Goal: Use online tool/utility: Use online tool/utility

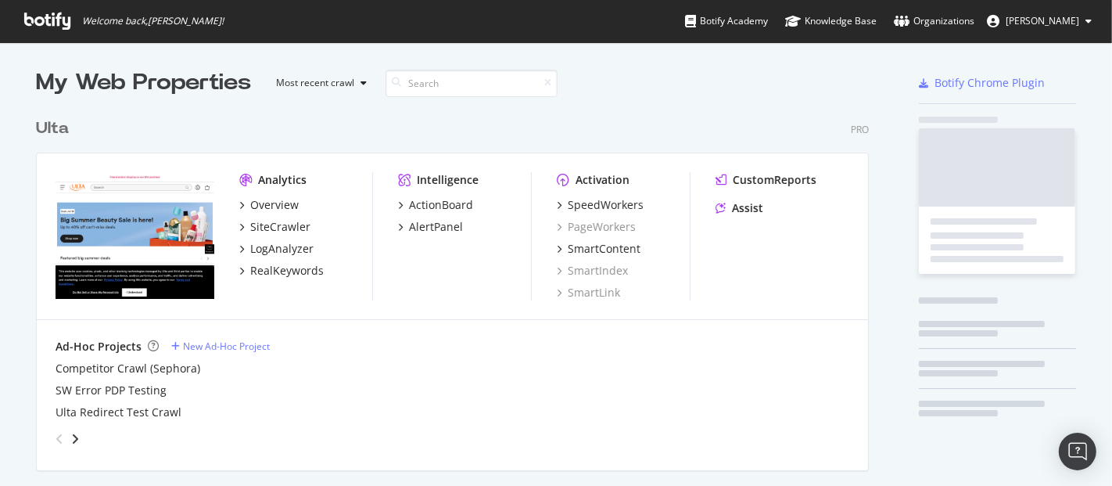
scroll to position [627, 832]
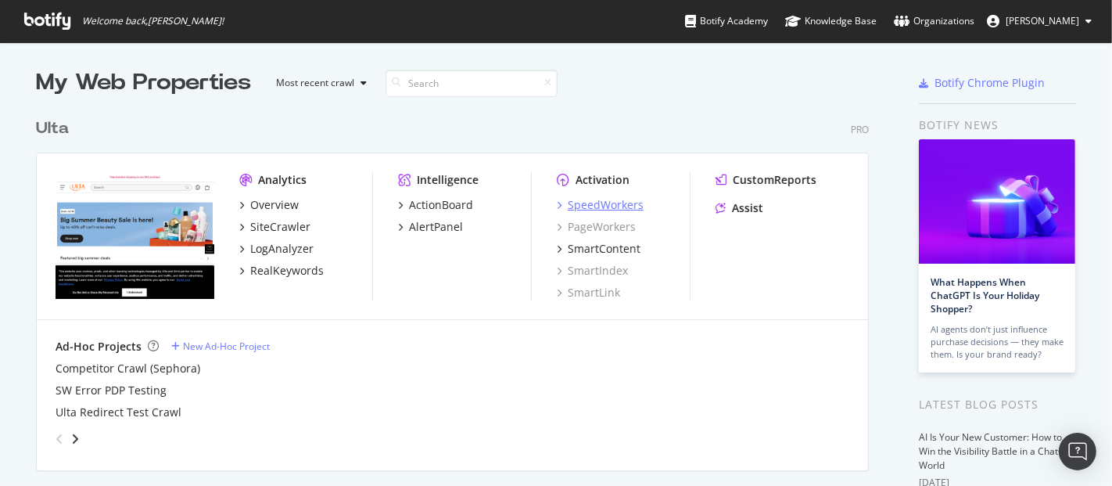
click at [594, 204] on div "SpeedWorkers" at bounding box center [606, 205] width 76 height 16
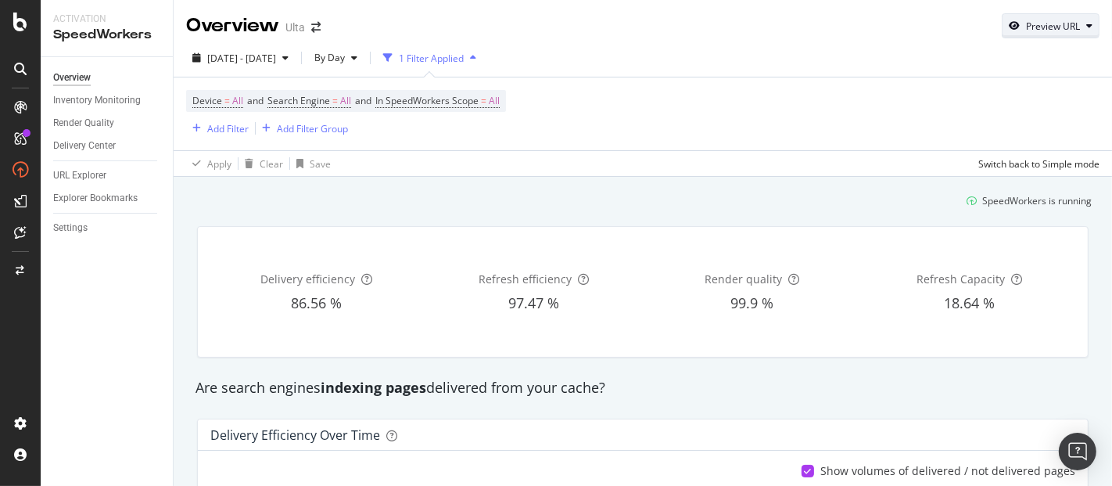
click at [1050, 24] on div "Preview URL" at bounding box center [1053, 26] width 54 height 13
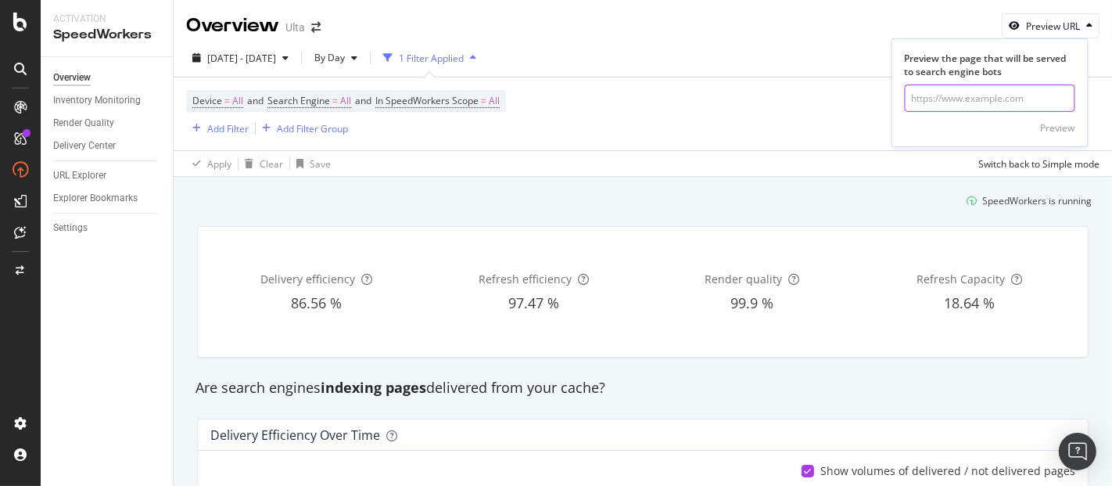
click at [989, 98] on input "url" at bounding box center [990, 97] width 170 height 27
paste input "[URL][DOMAIN_NAME]"
type input "[URL][DOMAIN_NAME]"
click button "Preview" at bounding box center [1058, 127] width 34 height 25
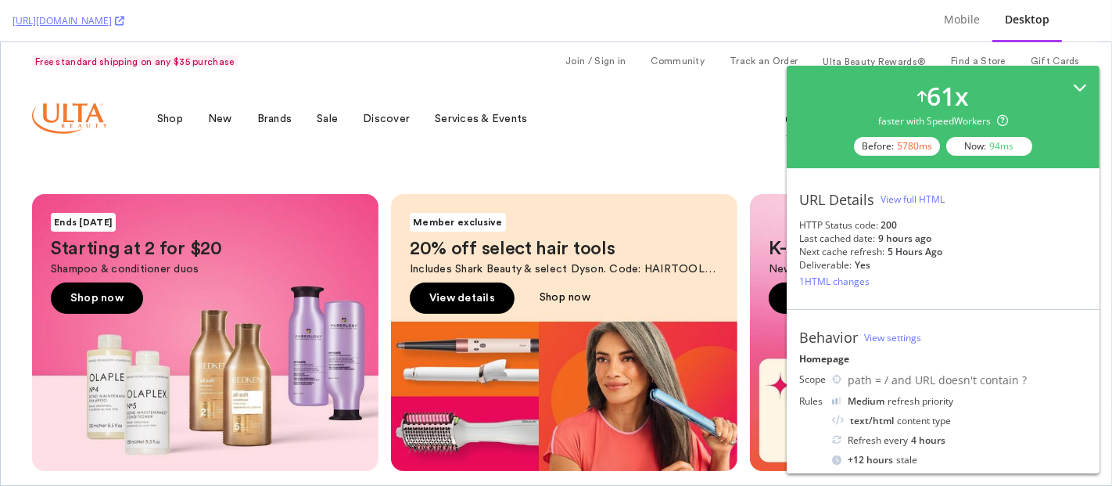
click at [1073, 86] on icon at bounding box center [1080, 88] width 14 height 14
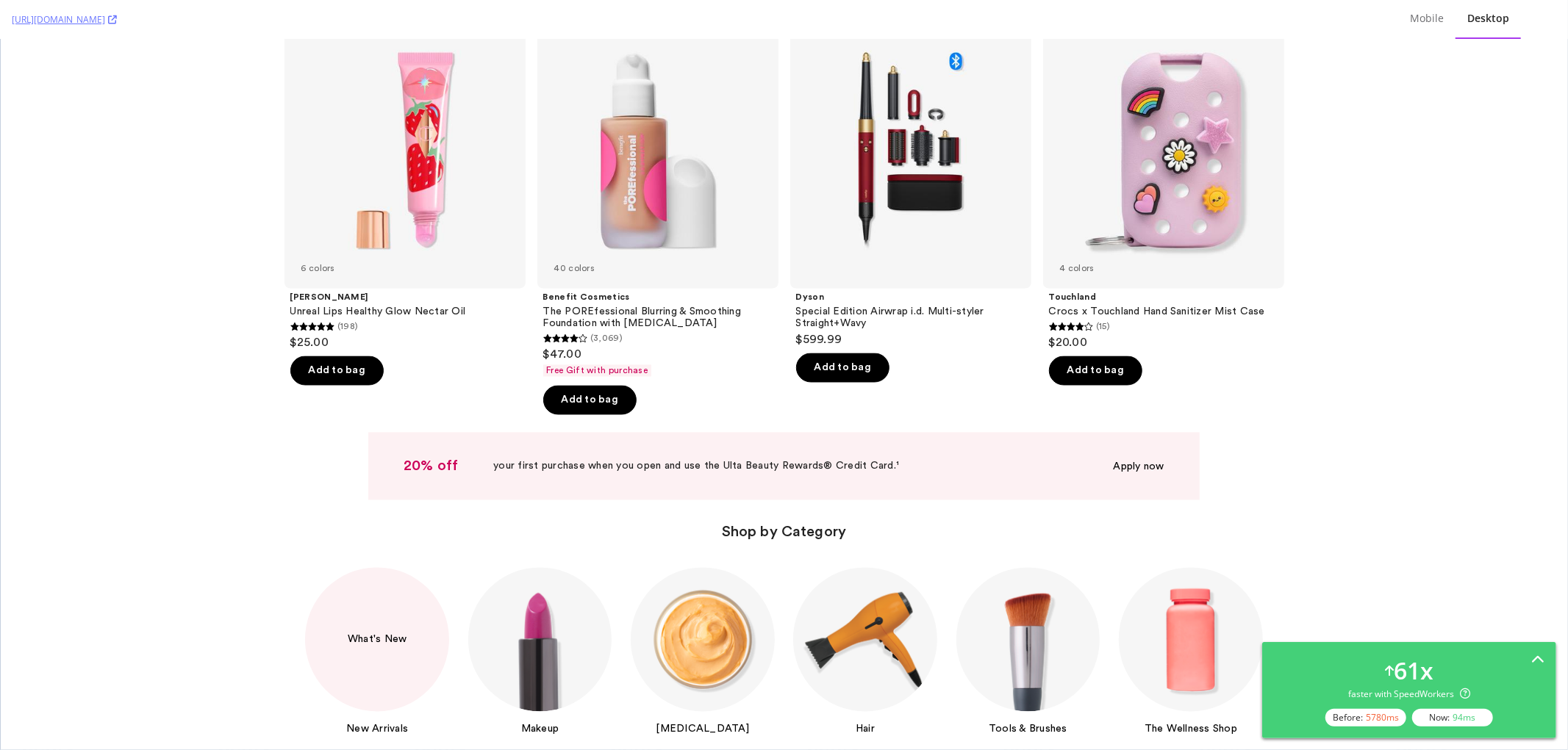
scroll to position [1289, 0]
